Goal: Book appointment/travel/reservation

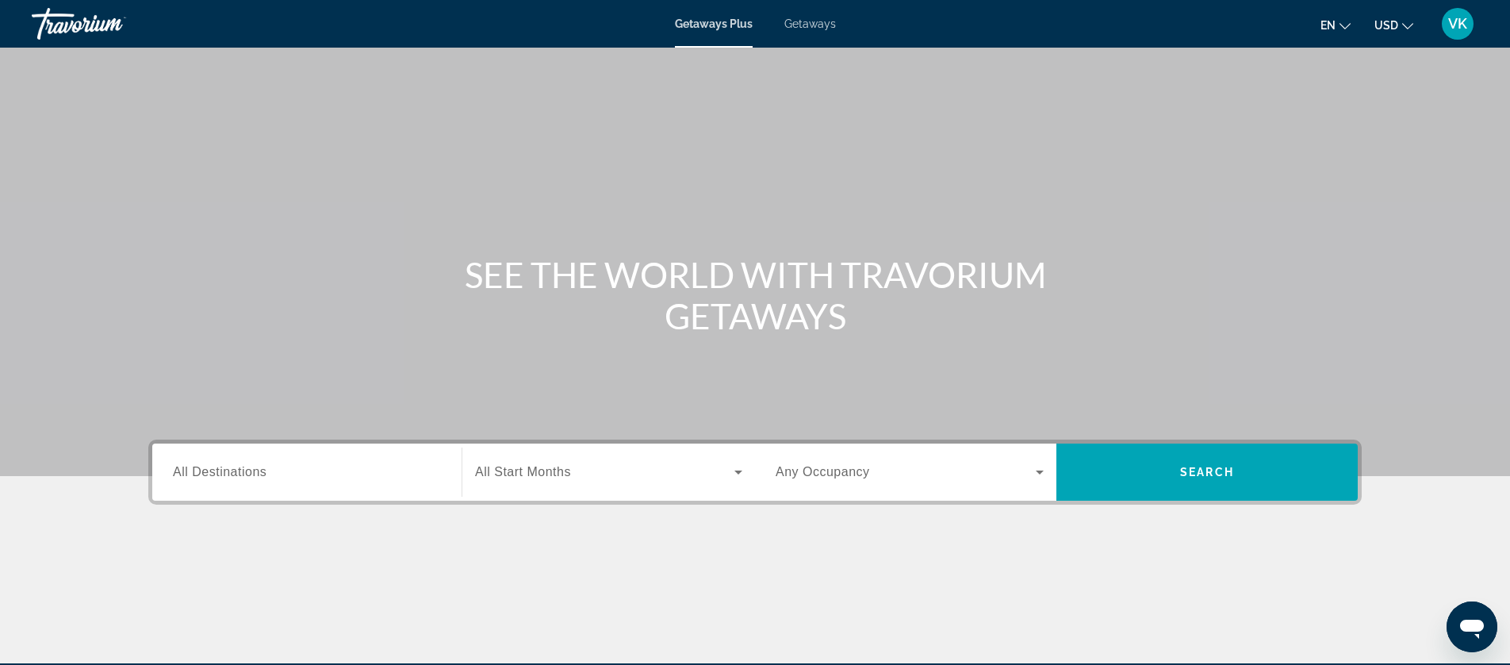
click at [813, 21] on span "Getaways" at bounding box center [810, 23] width 52 height 13
click at [301, 453] on div "Search widget" at bounding box center [307, 472] width 268 height 45
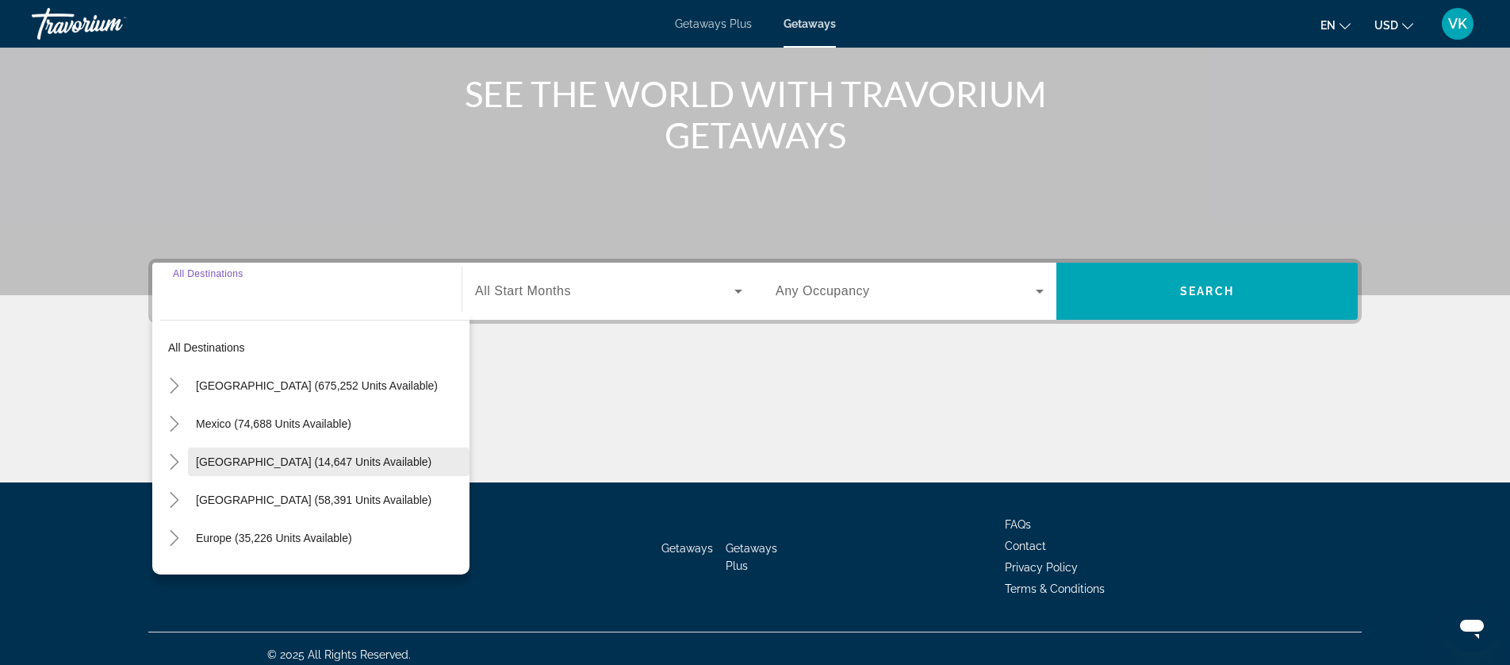
scroll to position [193, 0]
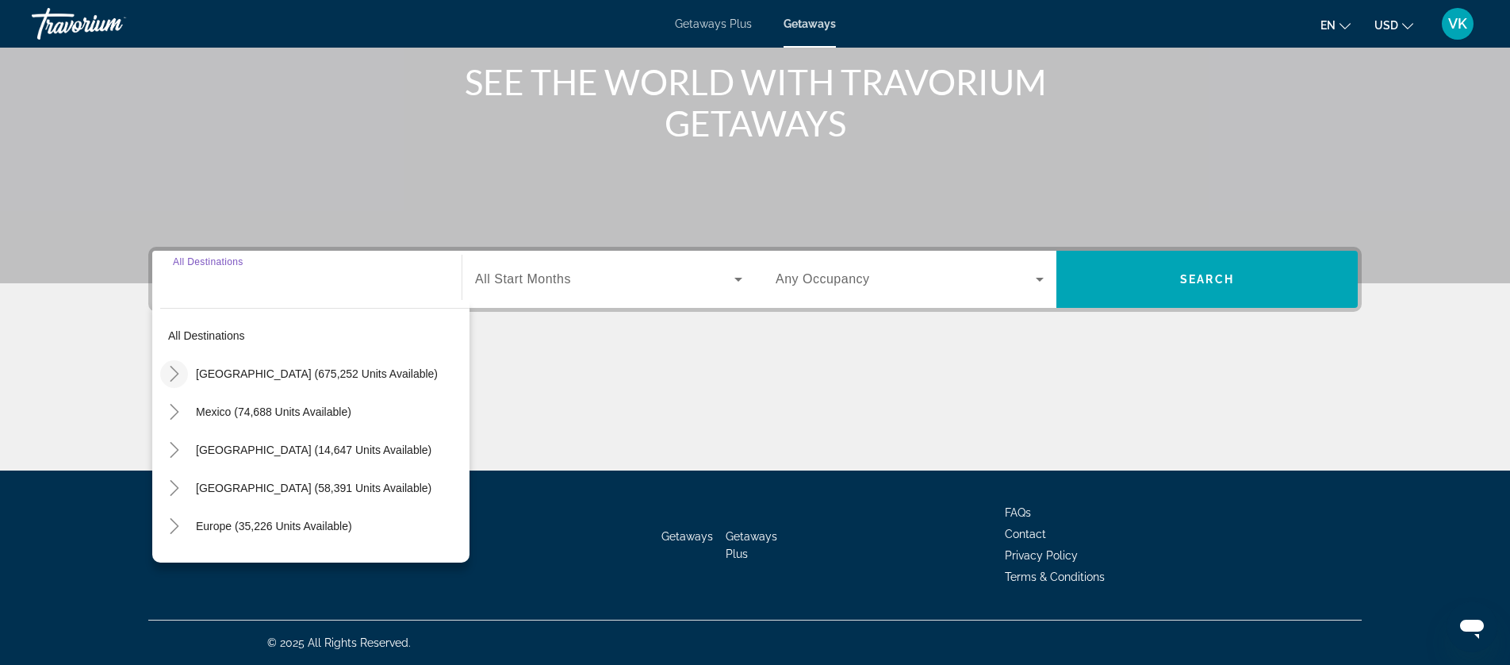
click at [175, 374] on icon "Toggle United States (675,252 units available)" at bounding box center [175, 374] width 16 height 16
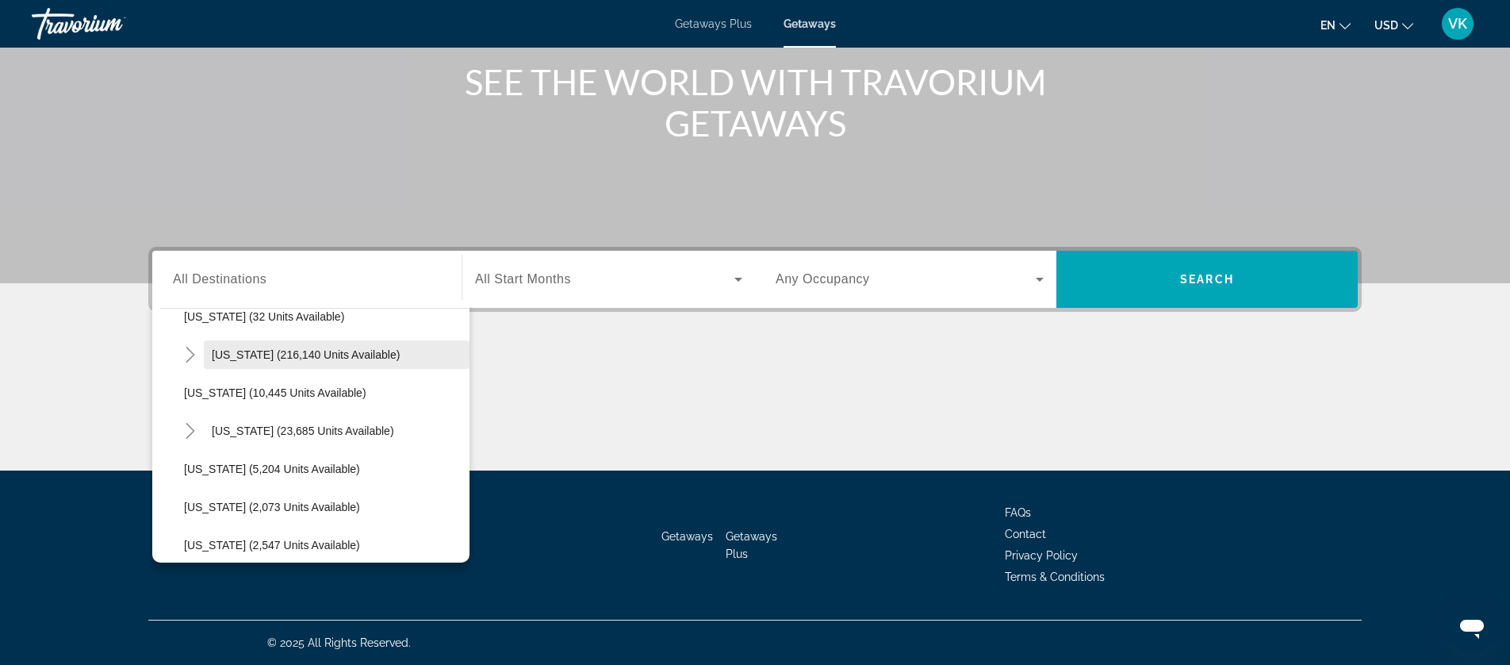
scroll to position [296, 0]
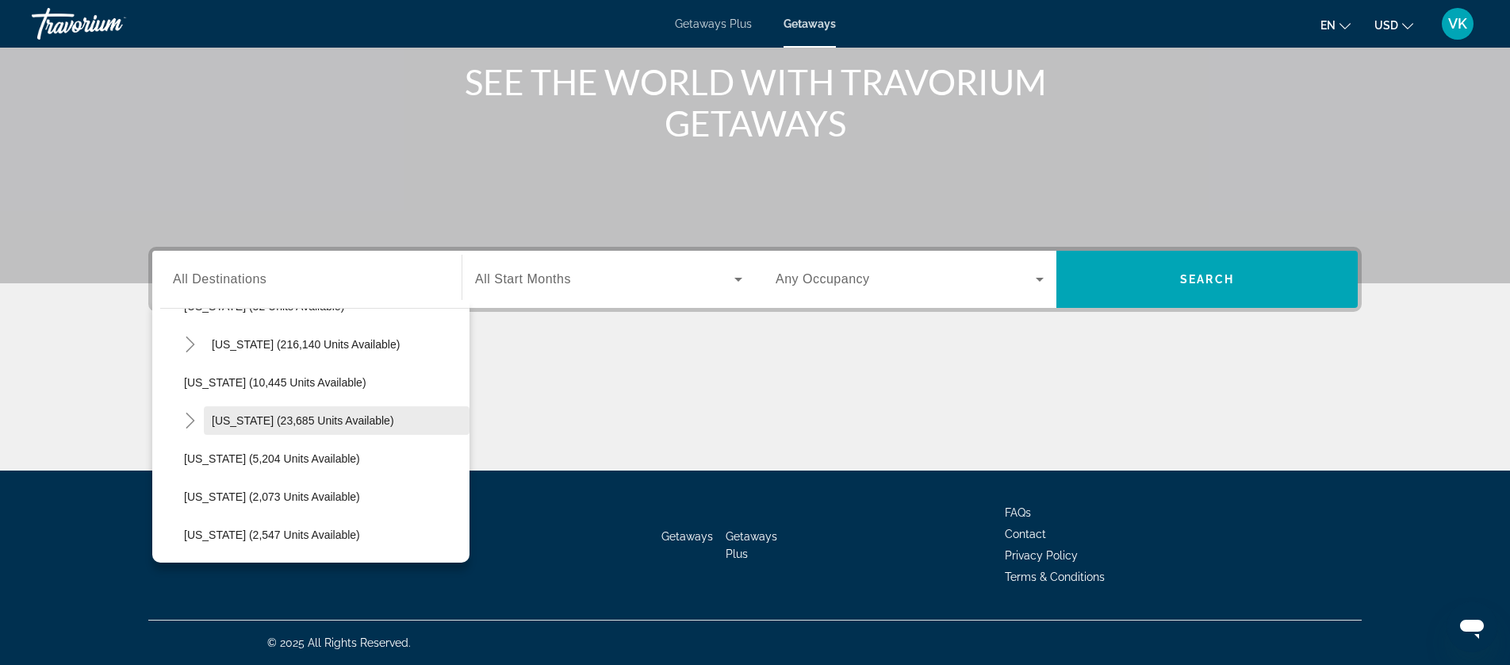
click at [242, 416] on span "[US_STATE] (23,685 units available)" at bounding box center [303, 420] width 182 height 13
type input "**********"
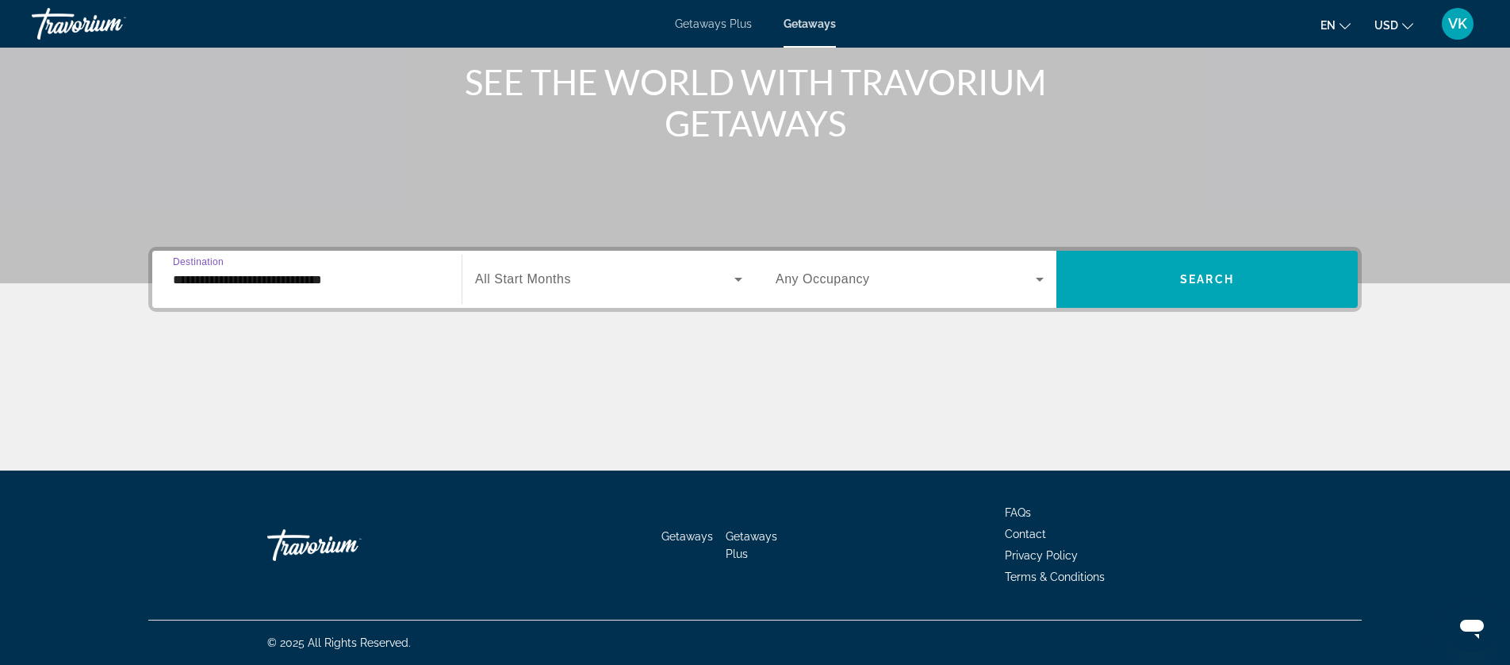
click at [571, 286] on span "Search widget" at bounding box center [604, 279] width 259 height 19
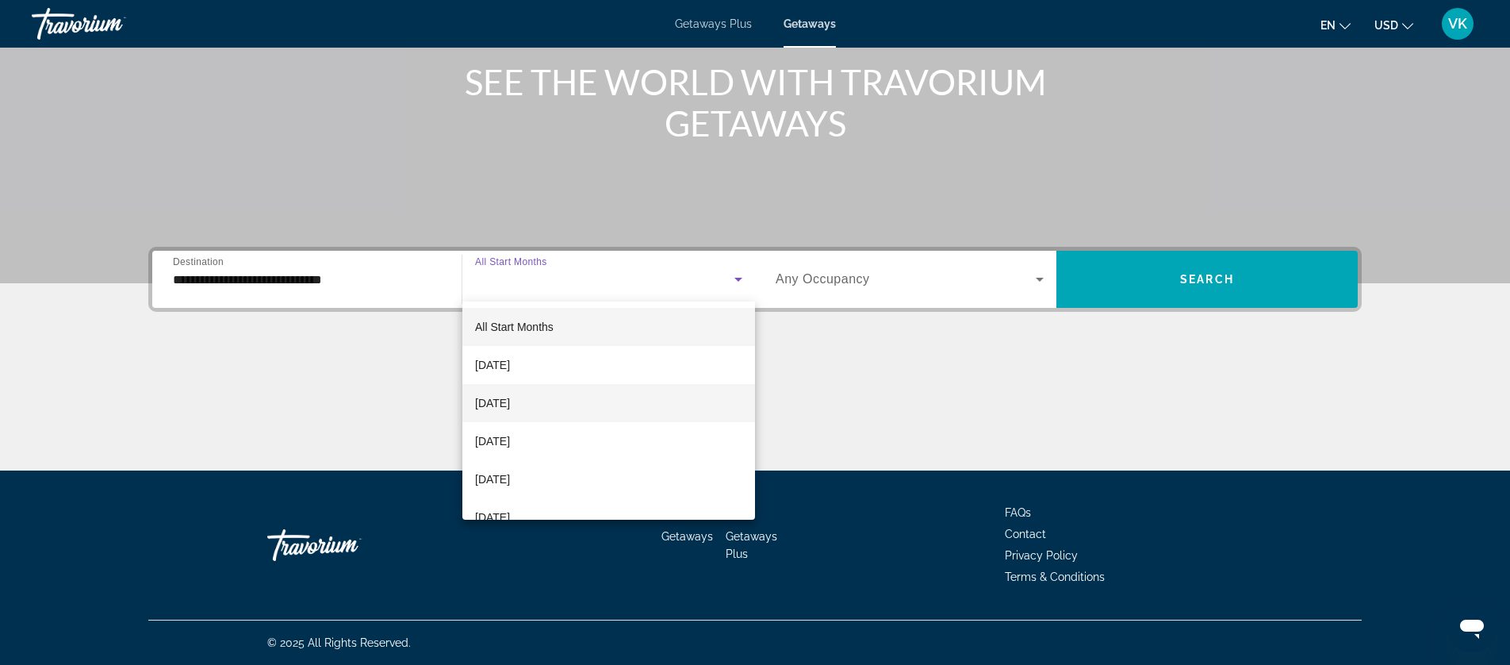
click at [510, 404] on span "[DATE]" at bounding box center [492, 402] width 35 height 19
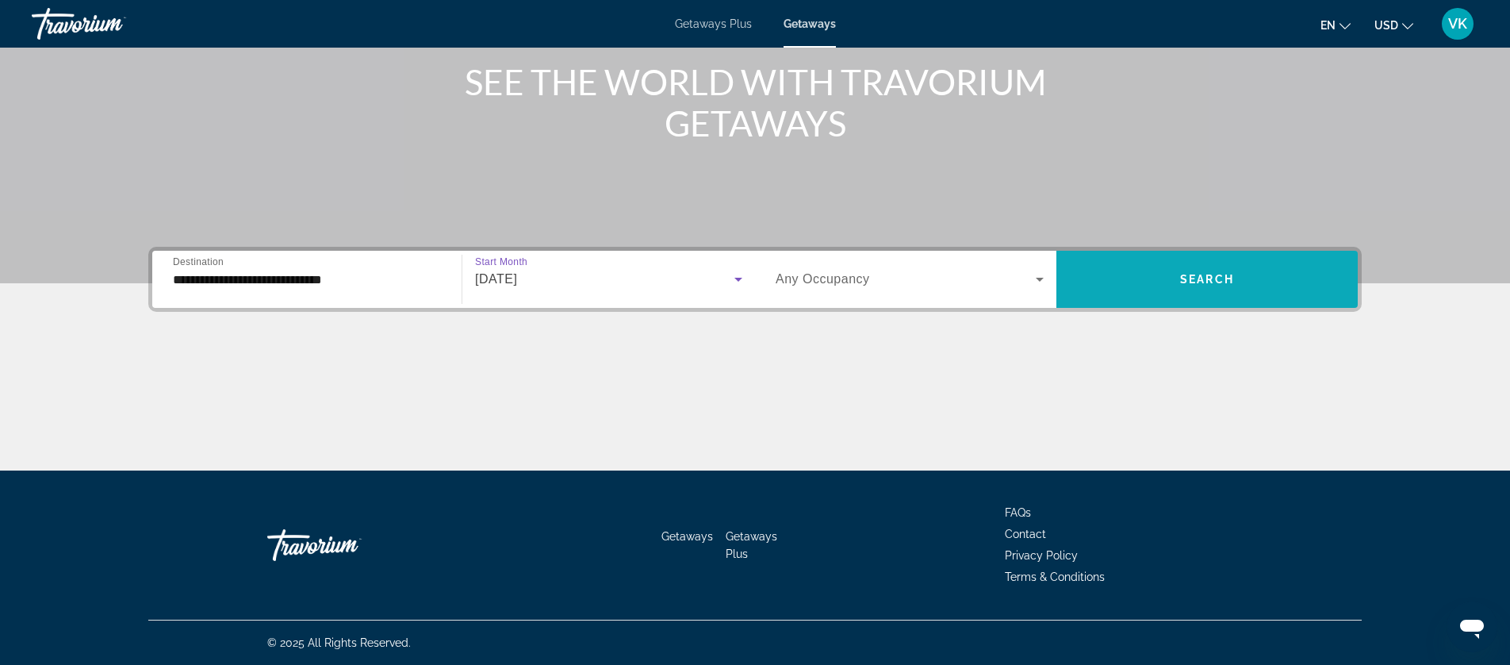
click at [1213, 277] on span "Search" at bounding box center [1207, 279] width 54 height 13
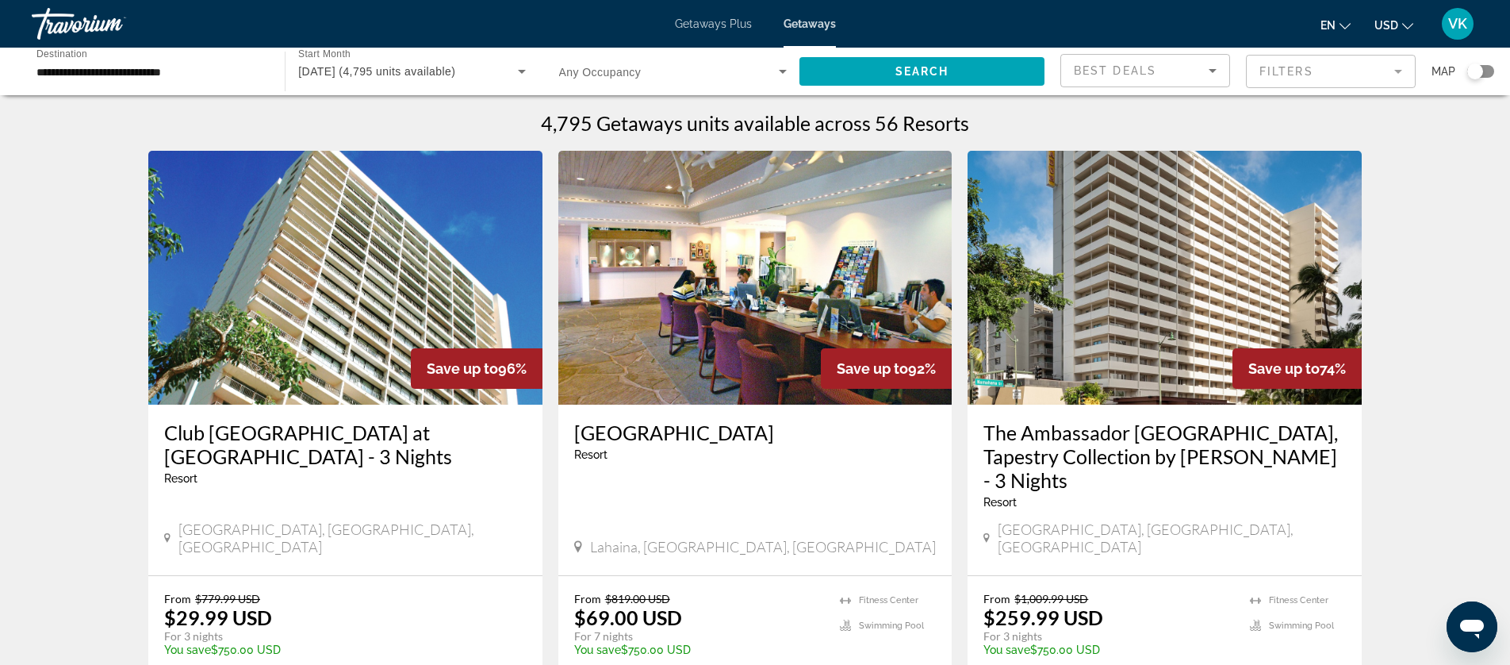
click at [1317, 73] on mat-form-field "Filters" at bounding box center [1331, 71] width 170 height 33
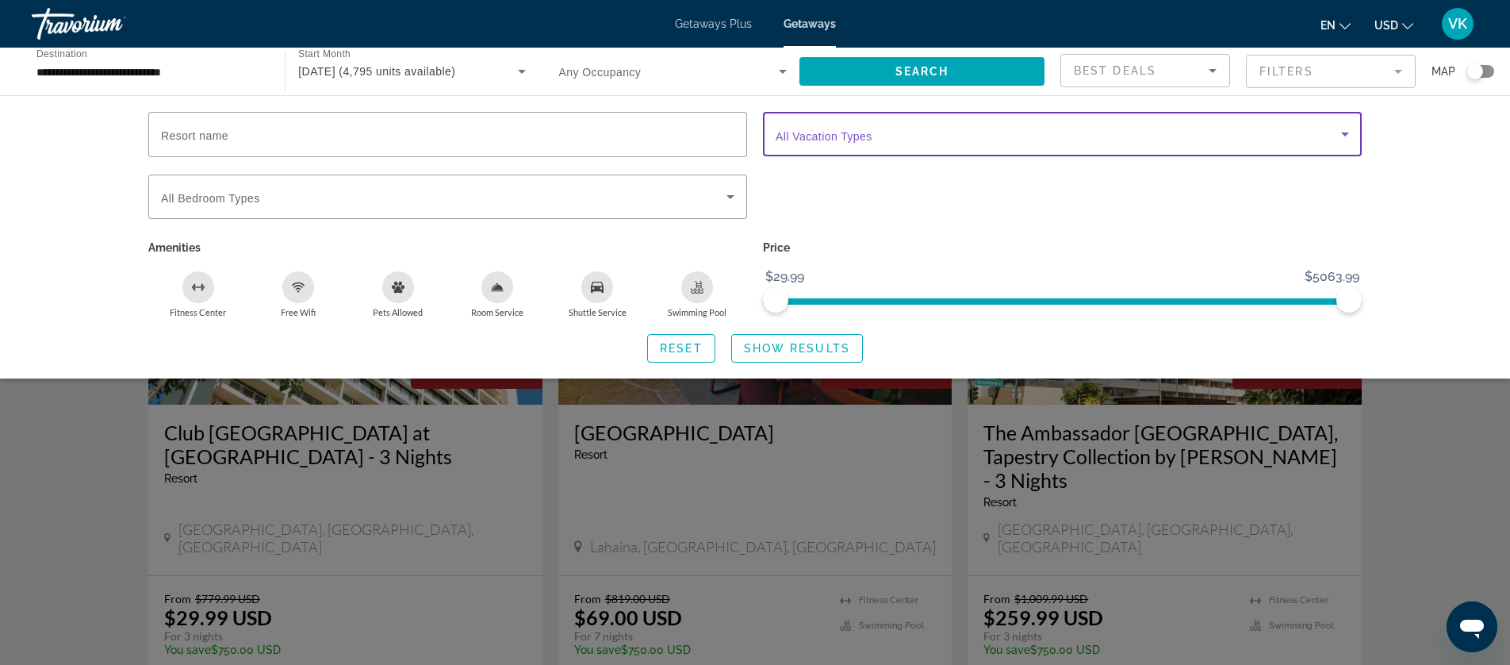
click at [1273, 138] on span "Search widget" at bounding box center [1058, 134] width 565 height 19
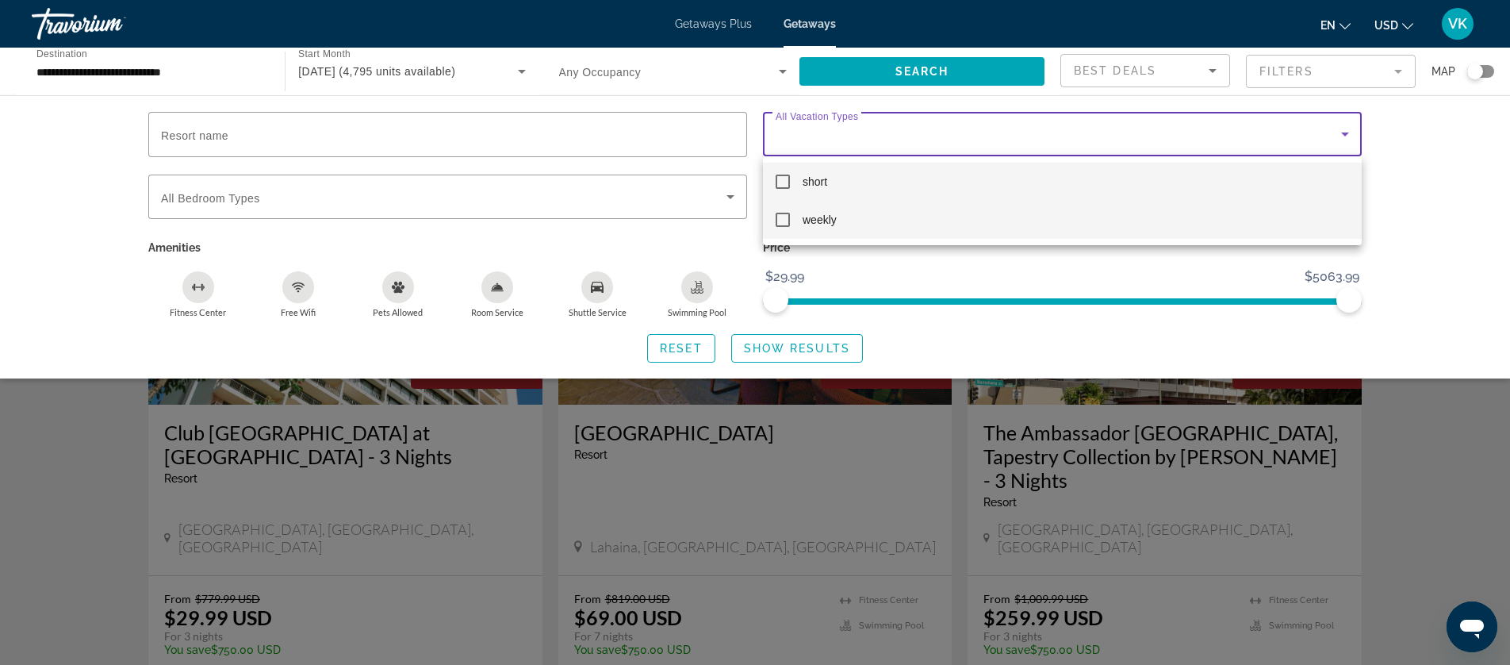
click at [845, 222] on mat-option "weekly" at bounding box center [1062, 220] width 599 height 38
click at [794, 351] on div at bounding box center [755, 332] width 1510 height 665
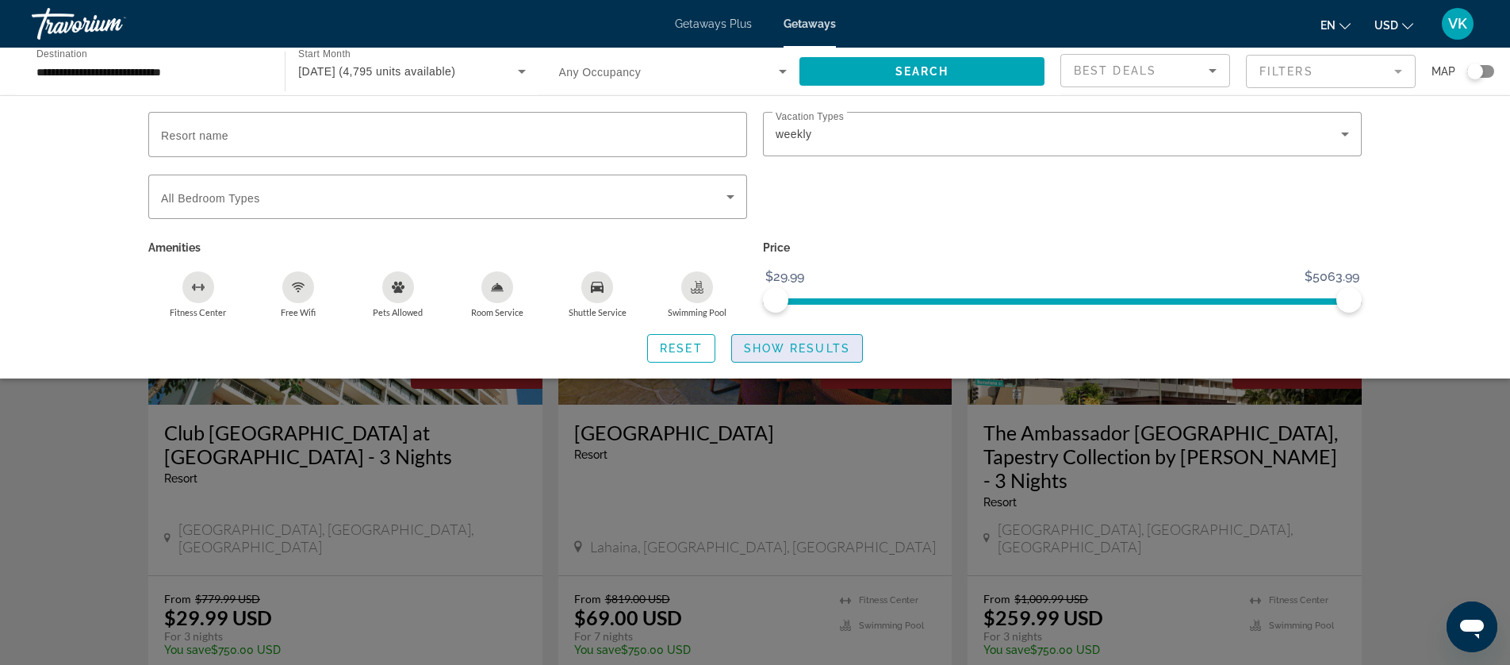
click at [793, 350] on span "Show Results" at bounding box center [797, 348] width 106 height 13
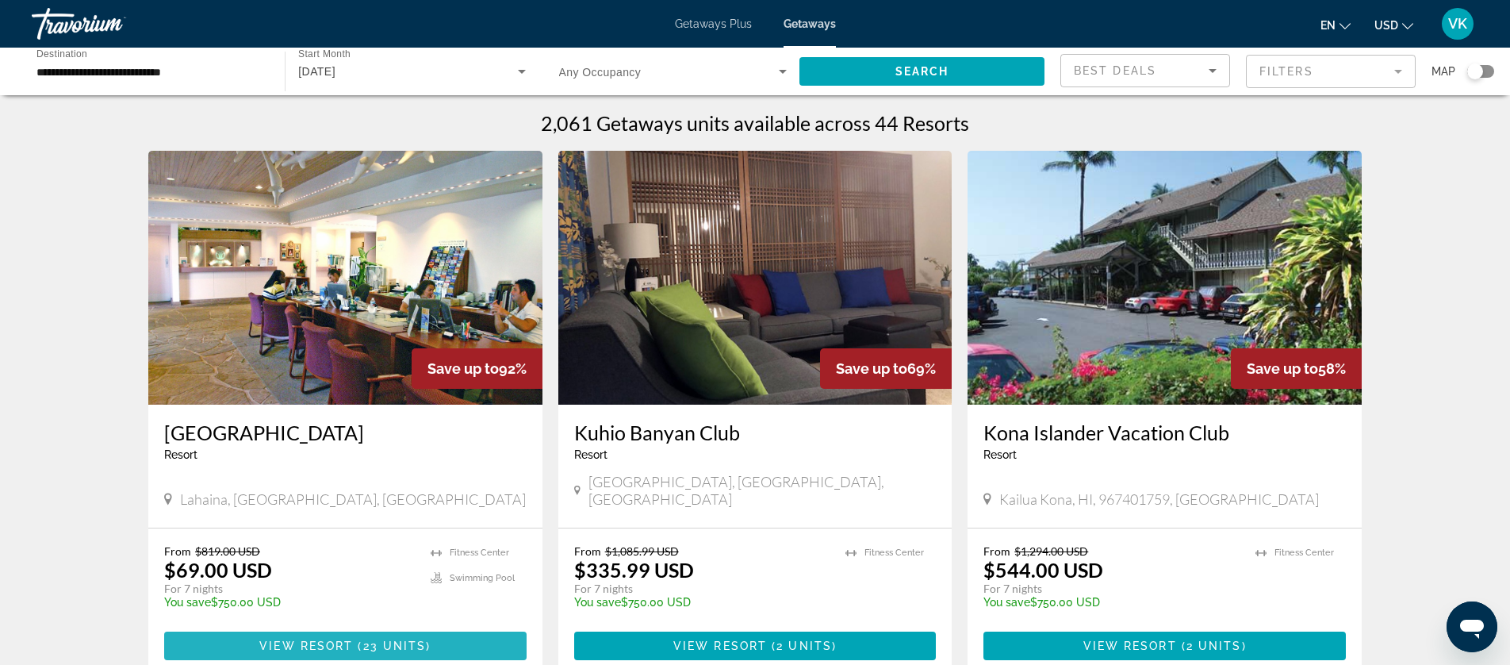
click at [349, 639] on span "View Resort" at bounding box center [306, 645] width 94 height 13
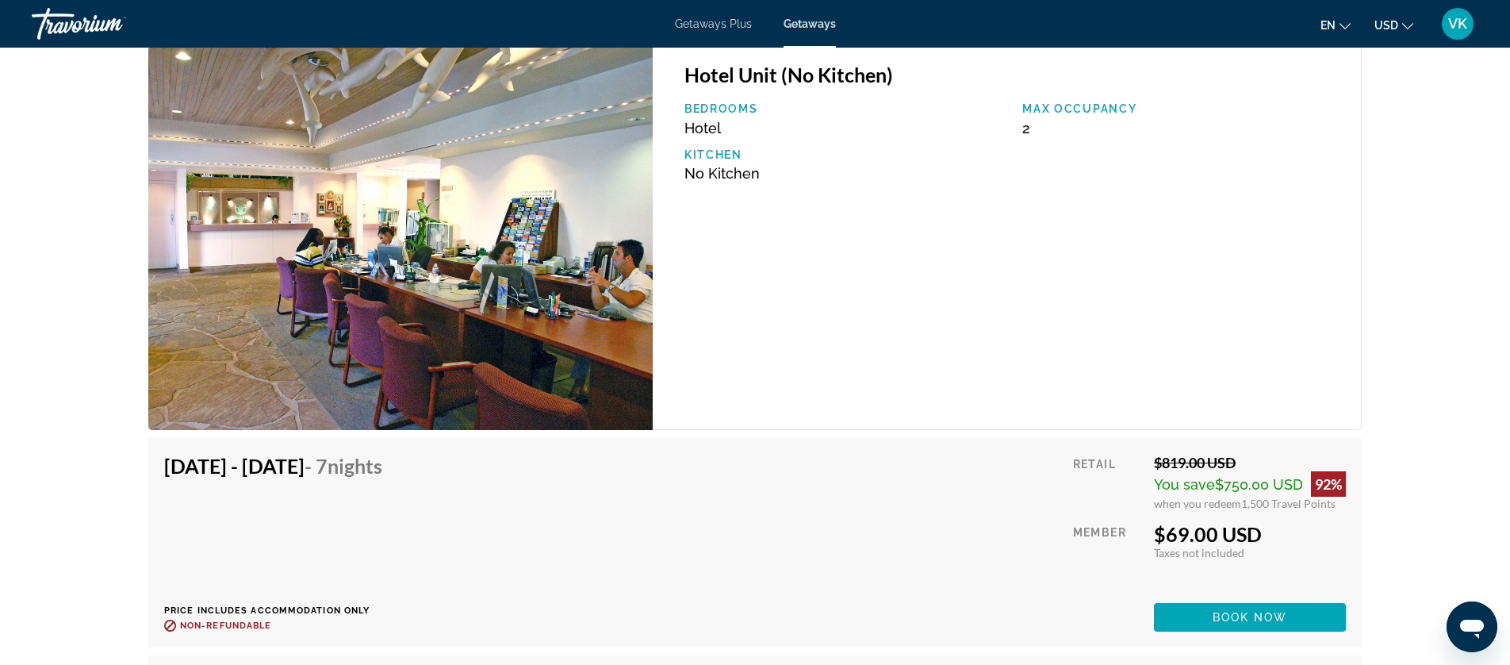
scroll to position [4370, 0]
